Goal: Book appointment/travel/reservation

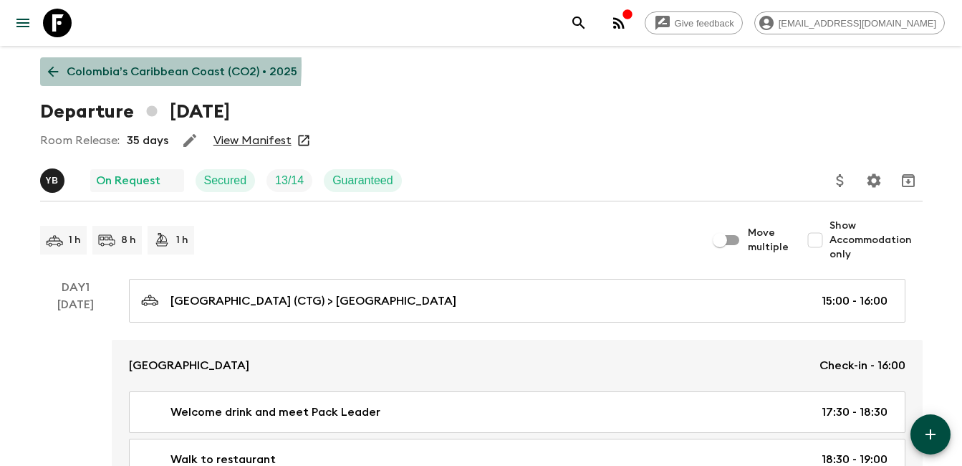
click at [54, 66] on icon at bounding box center [53, 72] width 16 height 16
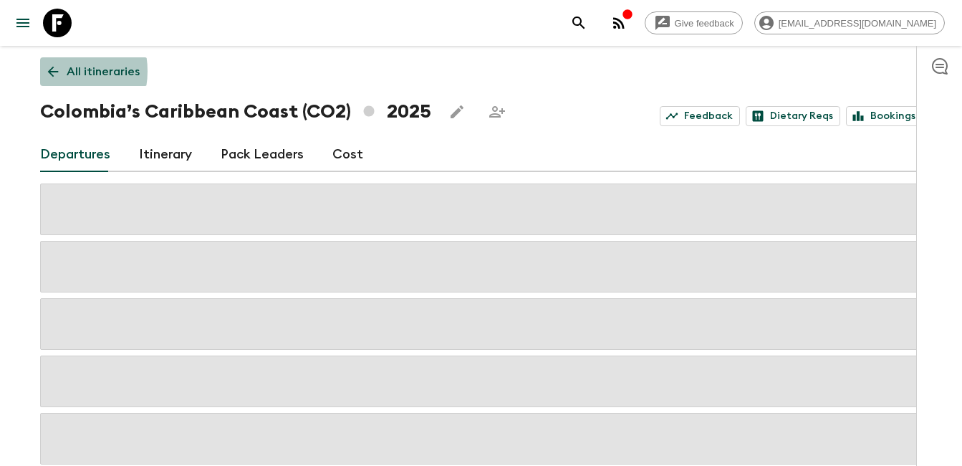
click at [59, 71] on icon at bounding box center [53, 72] width 16 height 16
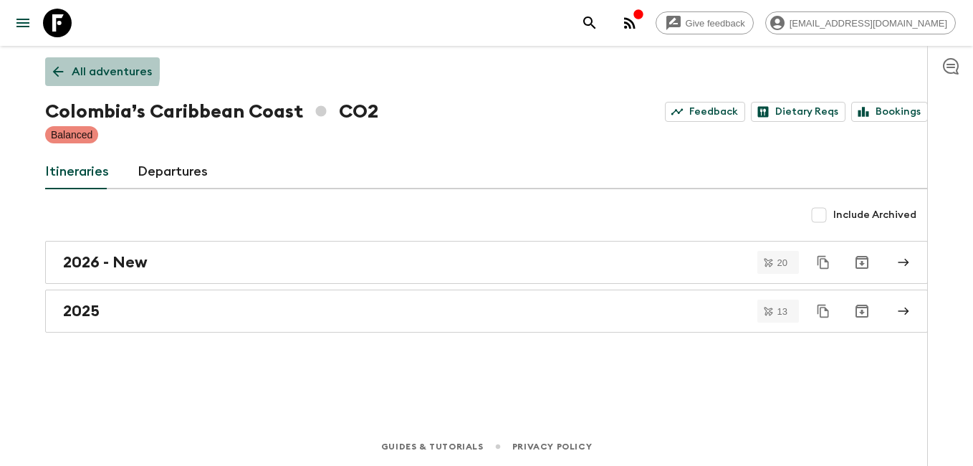
click at [62, 67] on icon at bounding box center [58, 72] width 16 height 16
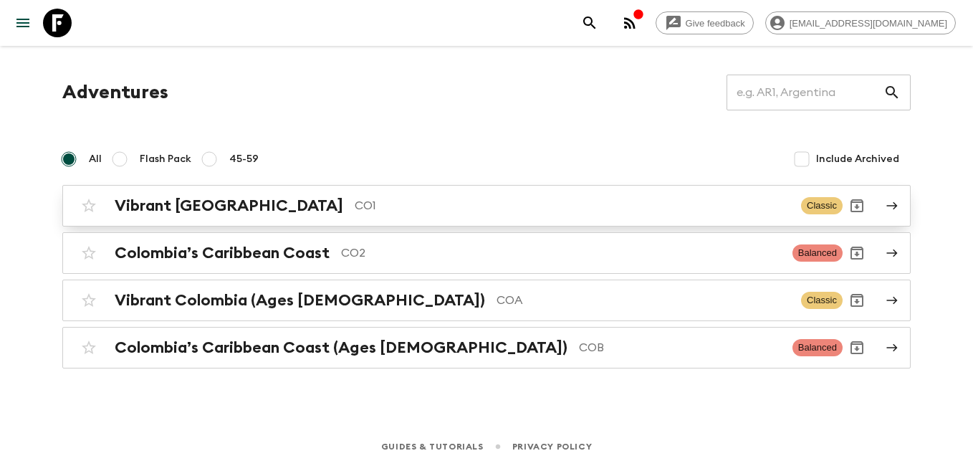
click at [196, 202] on h2 "Vibrant [GEOGRAPHIC_DATA]" at bounding box center [229, 205] width 229 height 19
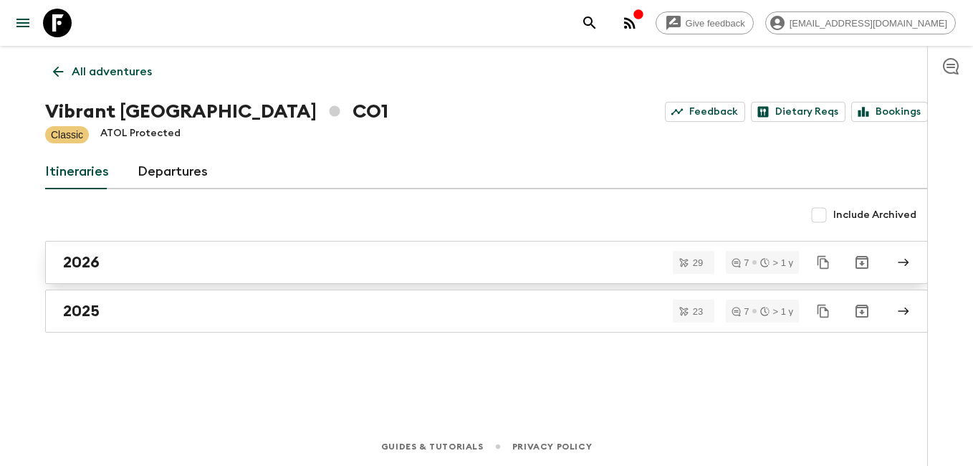
click at [127, 271] on div "2026" at bounding box center [473, 262] width 820 height 19
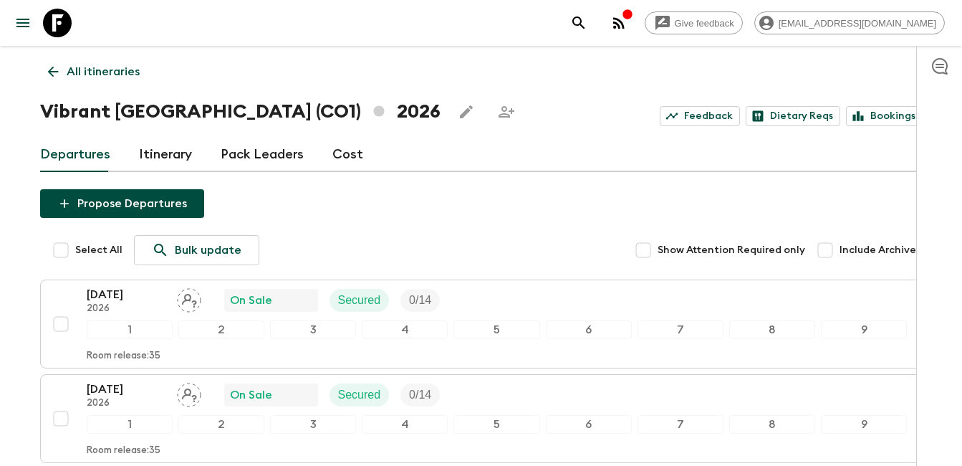
click at [49, 62] on link "All itineraries" at bounding box center [93, 71] width 107 height 29
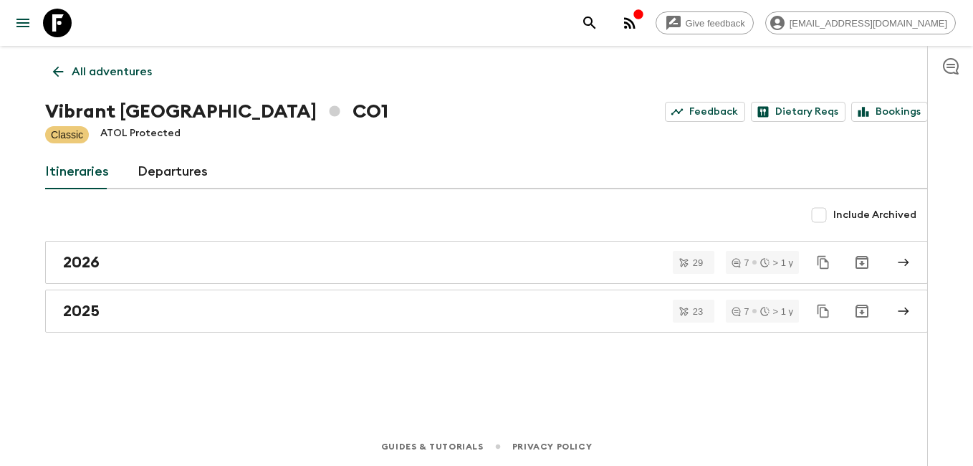
click at [55, 74] on icon at bounding box center [58, 72] width 11 height 11
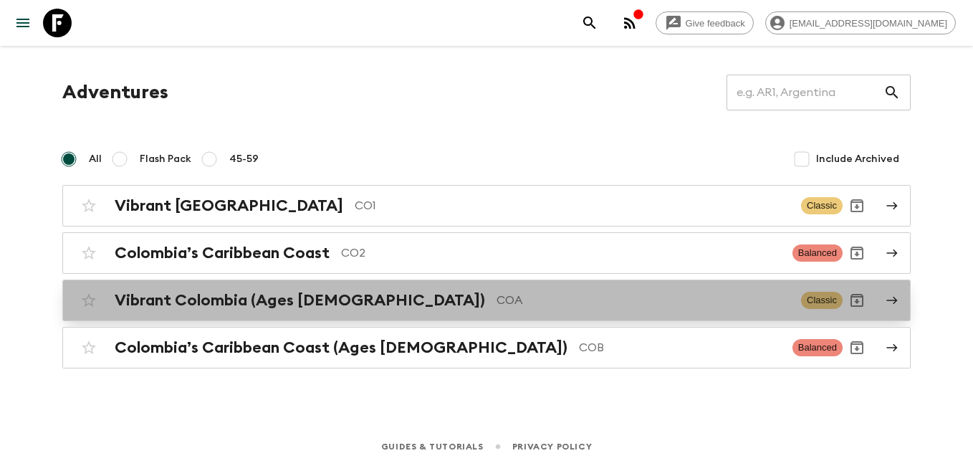
click at [406, 314] on div "Vibrant Colombia (Ages [DEMOGRAPHIC_DATA]) COA Classic" at bounding box center [459, 300] width 768 height 29
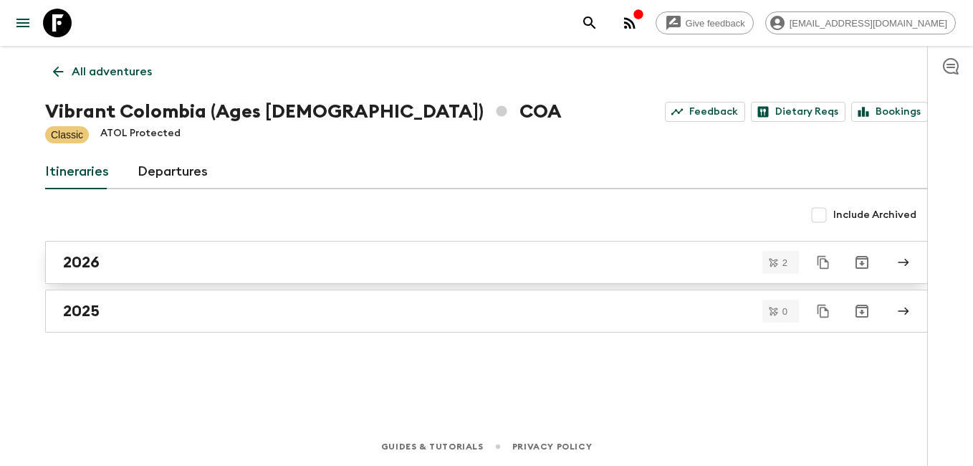
click at [158, 254] on div "2026" at bounding box center [473, 262] width 820 height 19
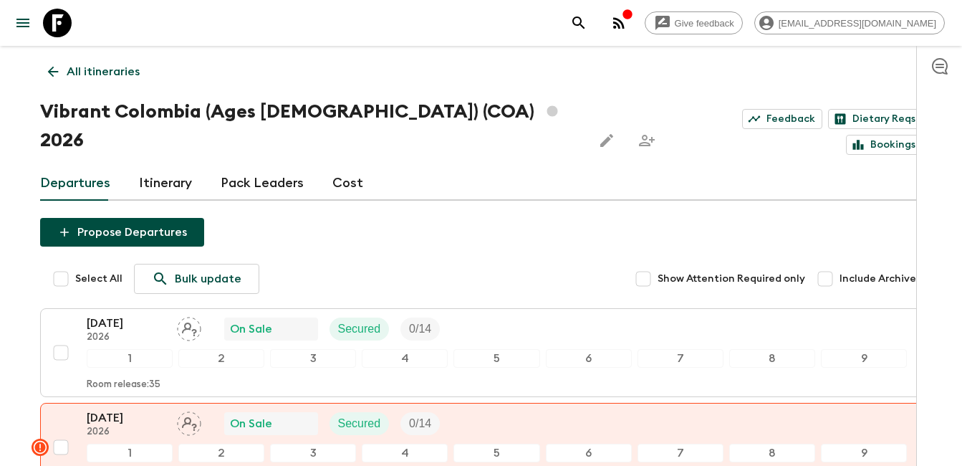
click at [56, 69] on icon at bounding box center [53, 72] width 16 height 16
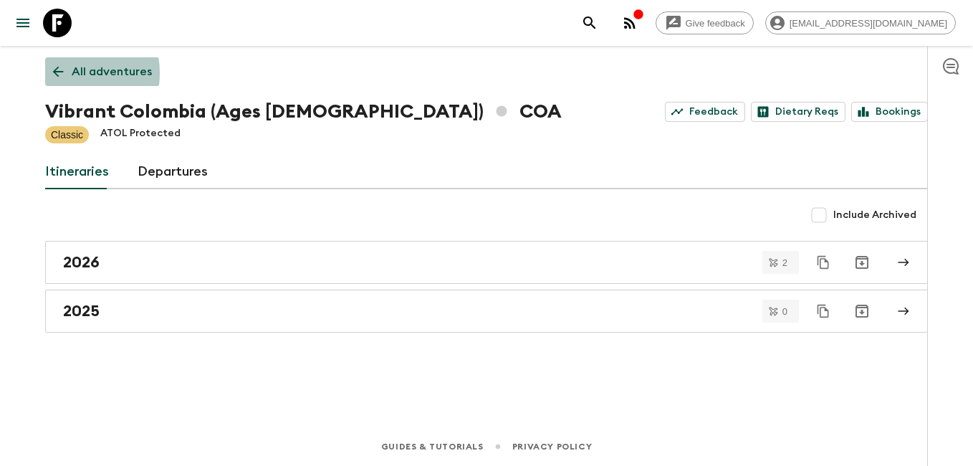
click at [55, 73] on icon at bounding box center [58, 72] width 11 height 11
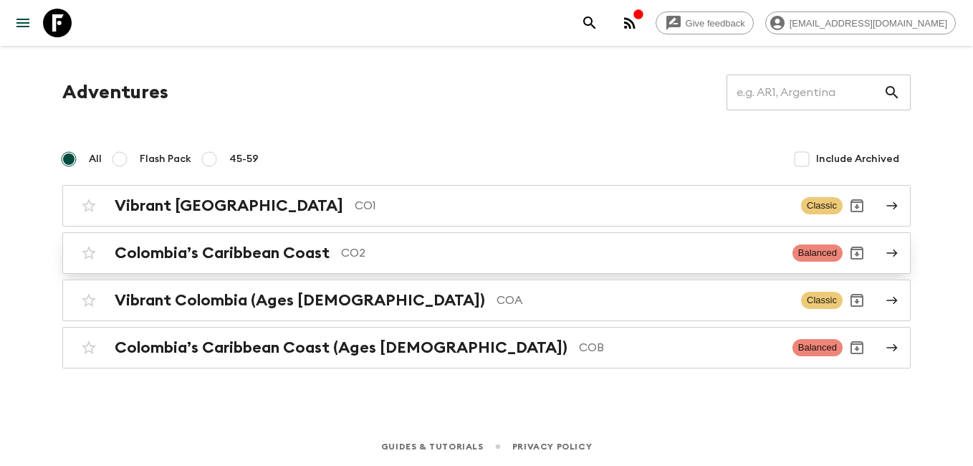
click at [282, 257] on h2 "Colombia’s Caribbean Coast" at bounding box center [222, 253] width 215 height 19
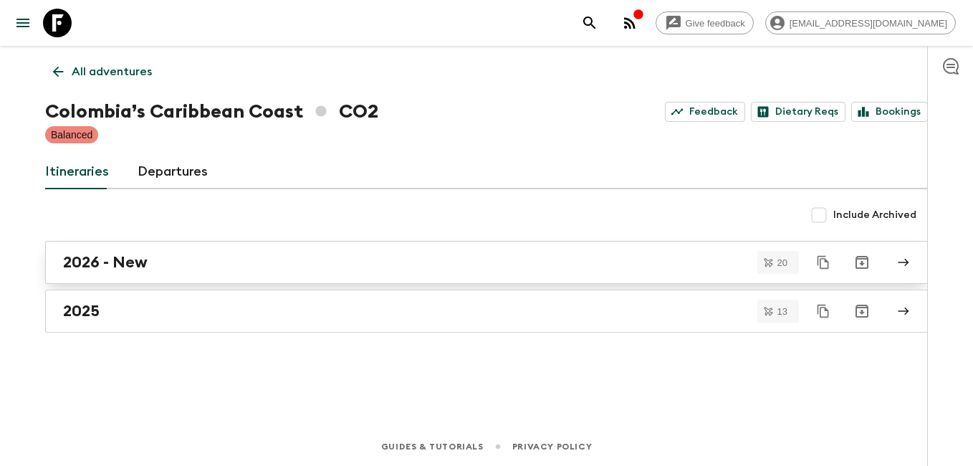
click at [138, 264] on h2 "2026 - New" at bounding box center [105, 262] width 85 height 19
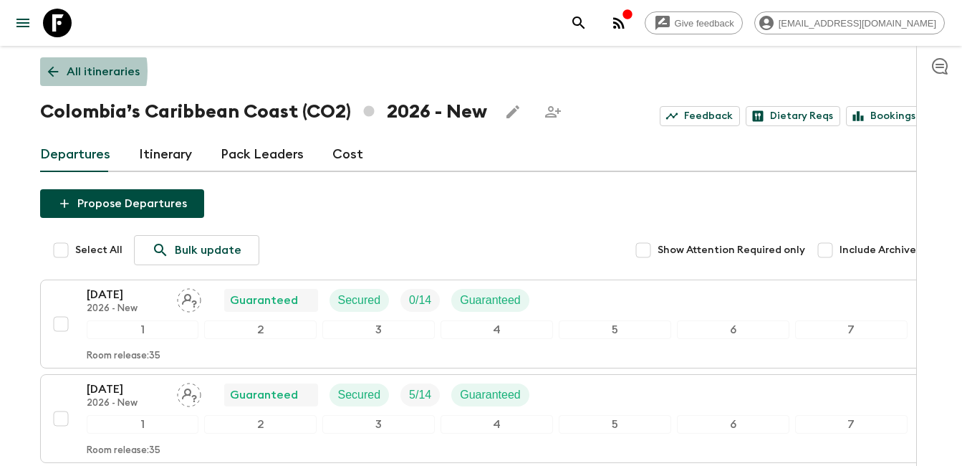
click at [55, 71] on icon at bounding box center [53, 72] width 16 height 16
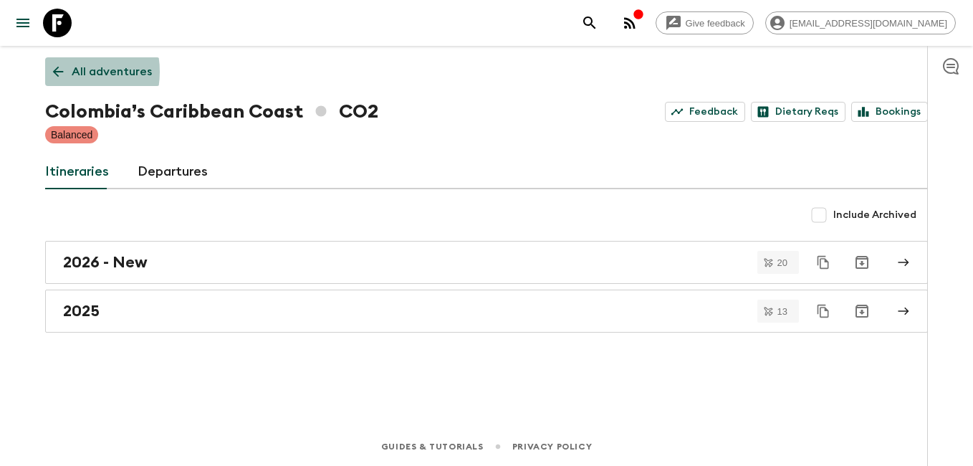
click at [62, 72] on icon at bounding box center [58, 72] width 11 height 11
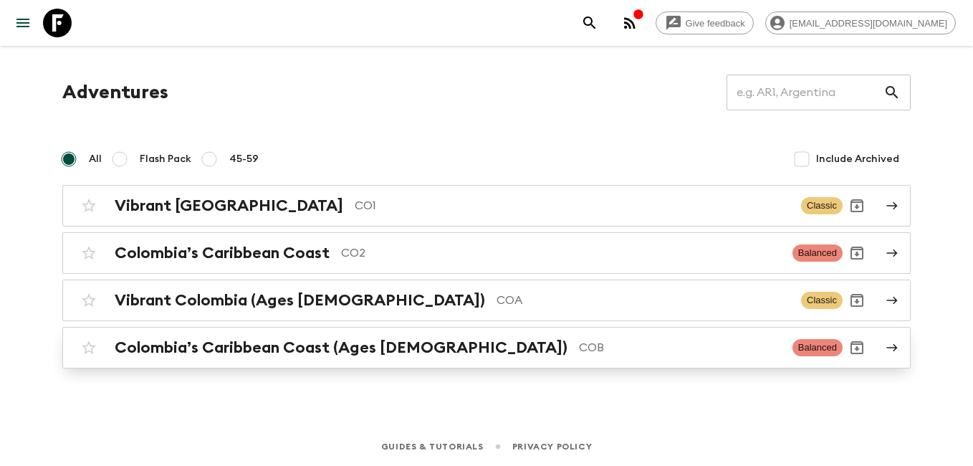
click at [274, 347] on h2 "Colombia’s Caribbean Coast (Ages [DEMOGRAPHIC_DATA])" at bounding box center [341, 347] width 453 height 19
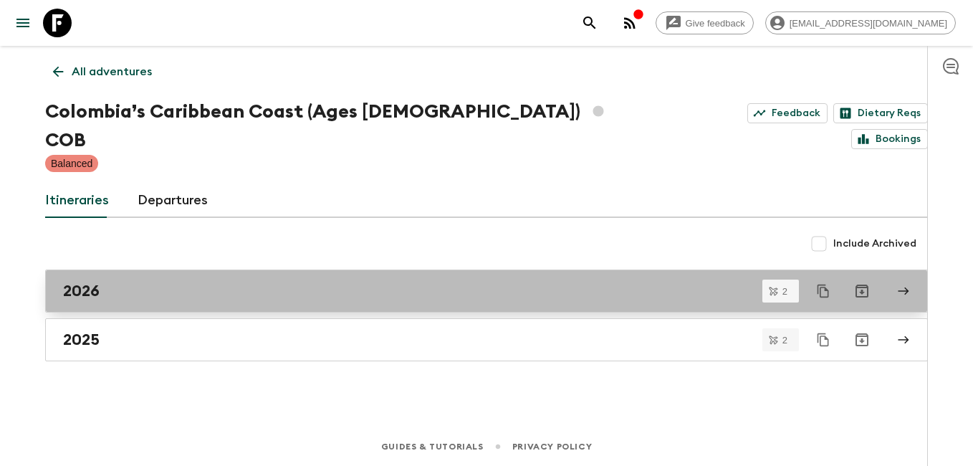
click at [176, 282] on div "2026" at bounding box center [473, 291] width 820 height 19
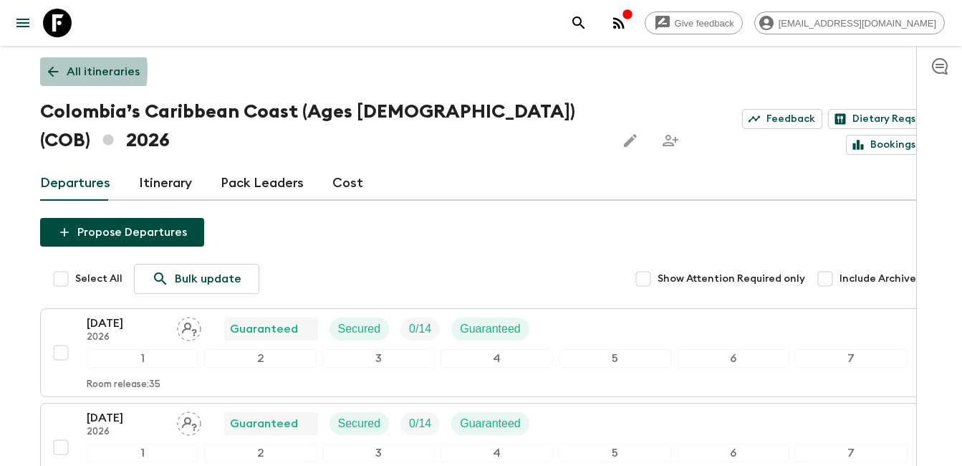
click at [50, 71] on icon at bounding box center [53, 72] width 16 height 16
